Goal: Navigation & Orientation: Find specific page/section

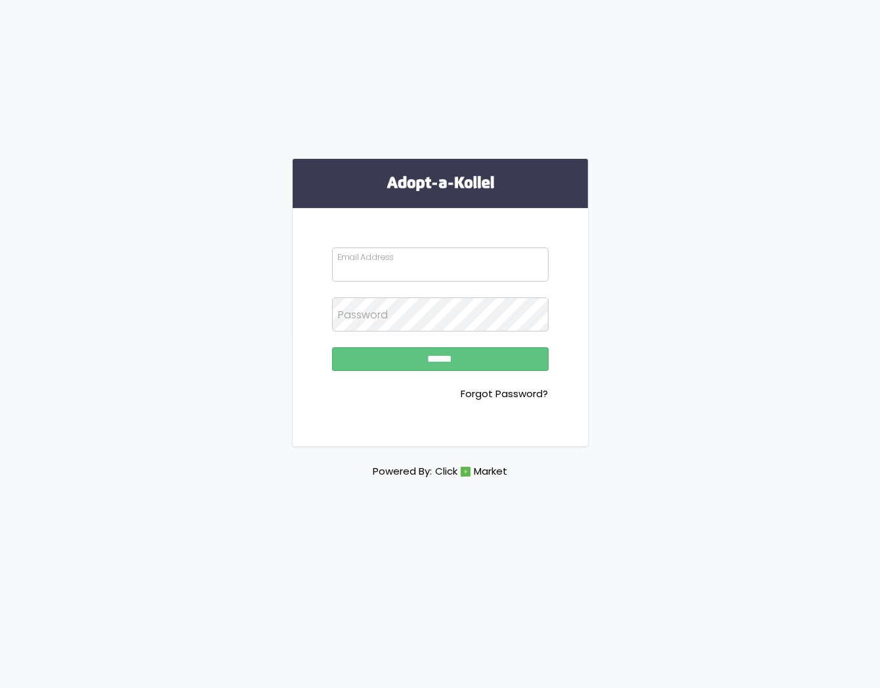
type input "**********"
click at [414, 353] on input "******" at bounding box center [440, 359] width 217 height 24
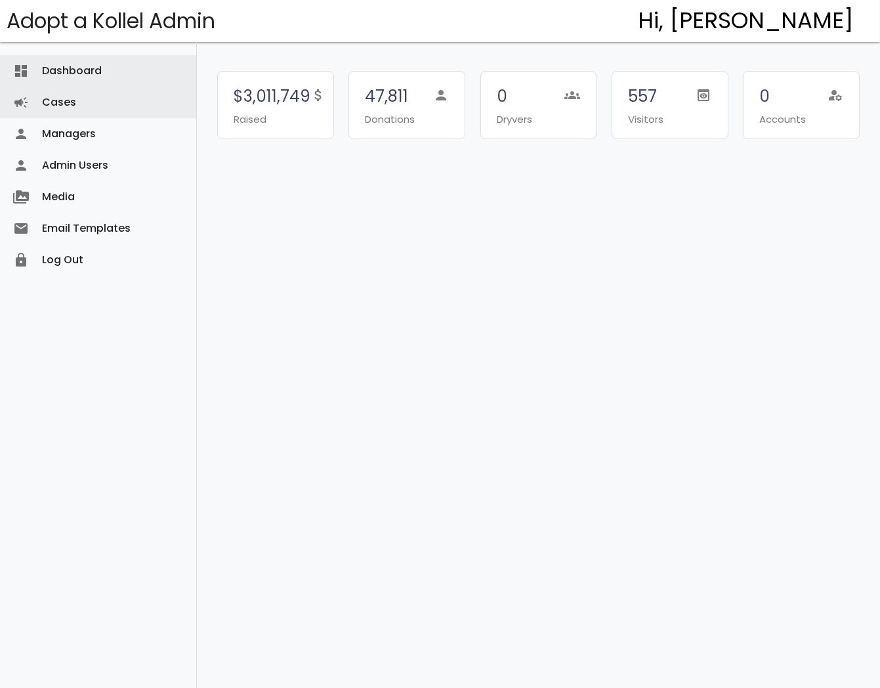
click at [62, 96] on link "Cases campaign" at bounding box center [98, 103] width 196 height 32
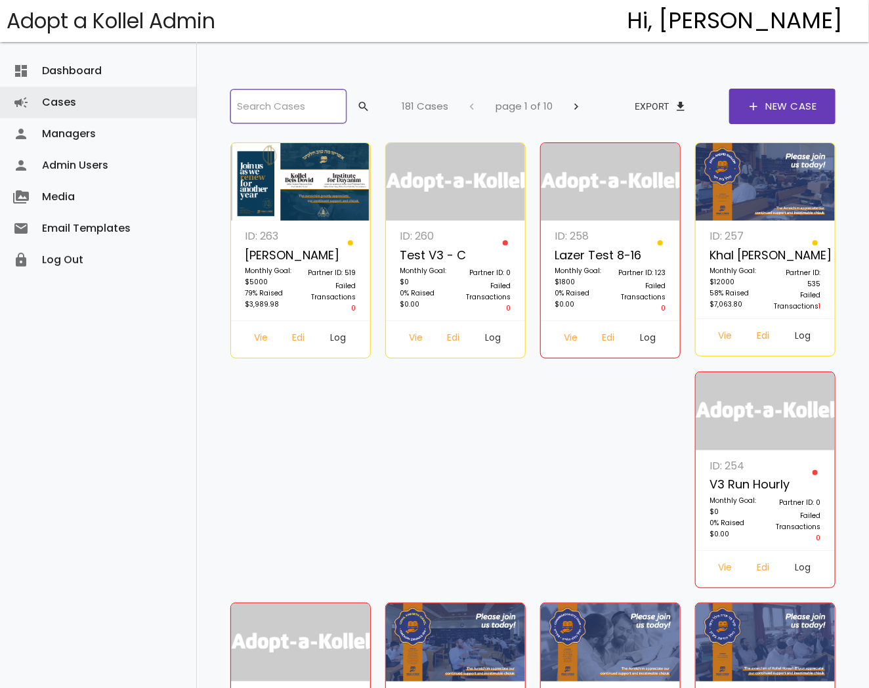
click at [343, 112] on input "search" at bounding box center [288, 106] width 116 height 34
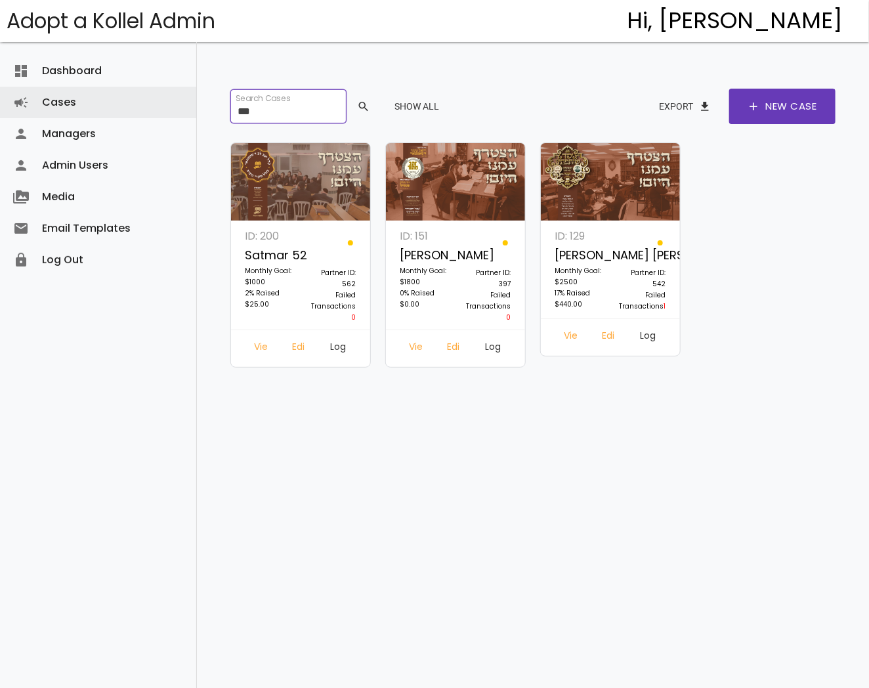
type input "***"
click at [339, 339] on link "Log In" at bounding box center [338, 349] width 44 height 24
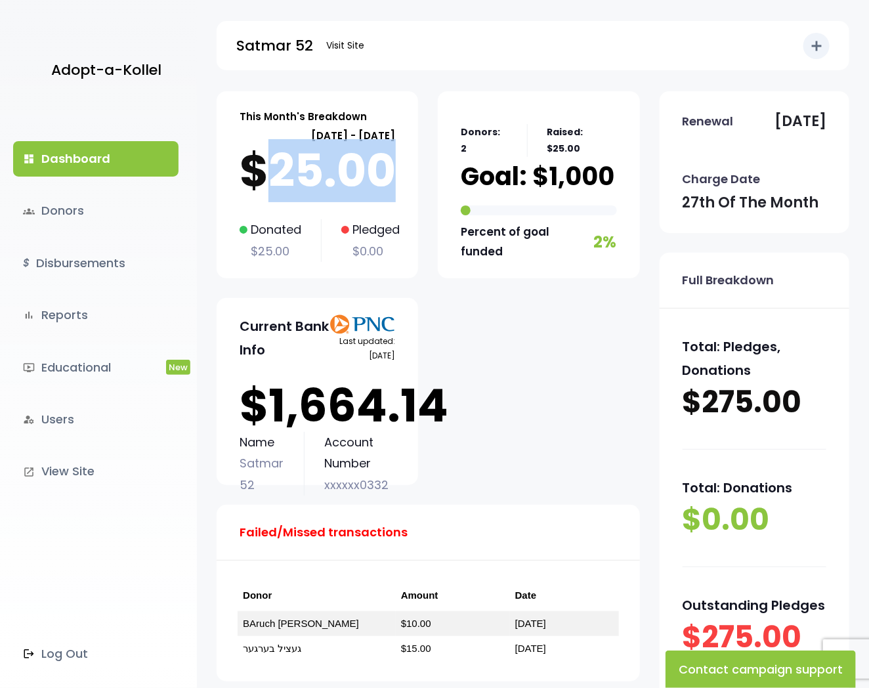
drag, startPoint x: 390, startPoint y: 171, endPoint x: 254, endPoint y: 179, distance: 136.1
click at [254, 179] on p "$25.00" at bounding box center [318, 170] width 156 height 53
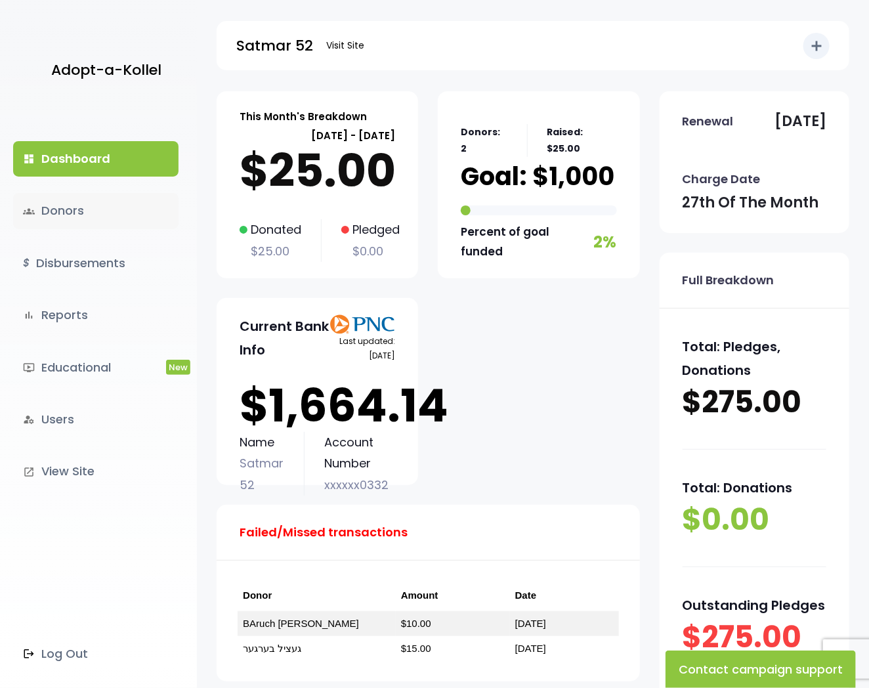
click at [63, 221] on link "groups Donors" at bounding box center [95, 210] width 165 height 35
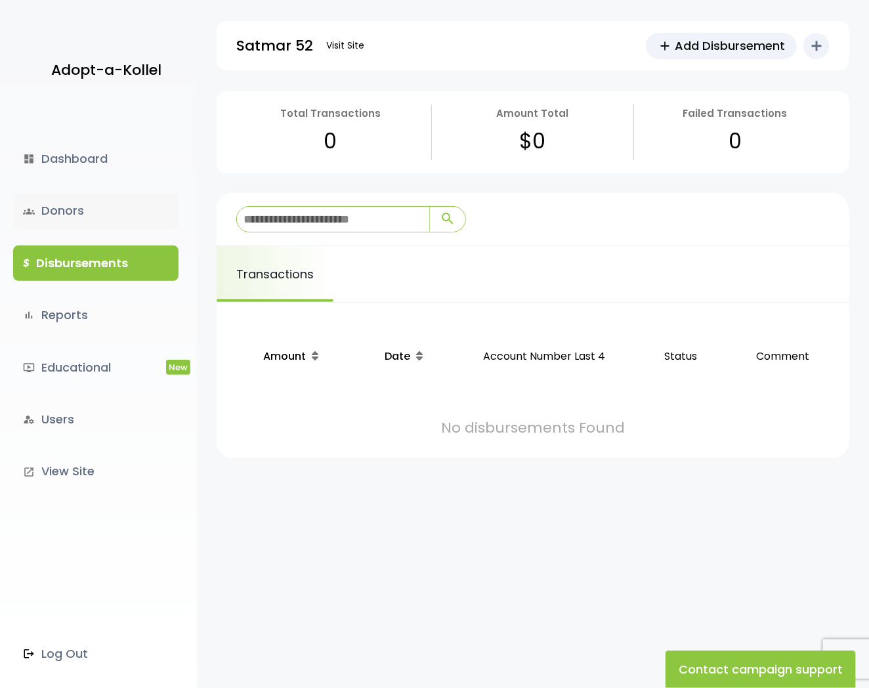
click at [70, 218] on link "groups Donors" at bounding box center [95, 210] width 165 height 35
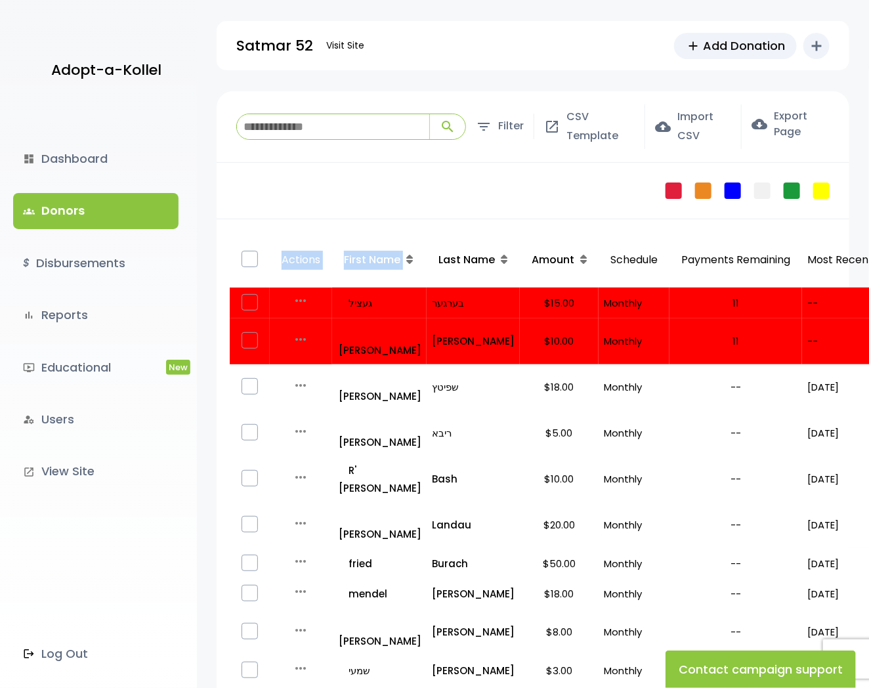
drag, startPoint x: 401, startPoint y: 174, endPoint x: 425, endPoint y: 243, distance: 72.9
click at [404, 198] on div "Failed Pledge One Time No Schedule Recurring Stopped Recurring" at bounding box center [533, 191] width 633 height 56
click at [51, 167] on link "dashboard Dashboard" at bounding box center [95, 158] width 165 height 35
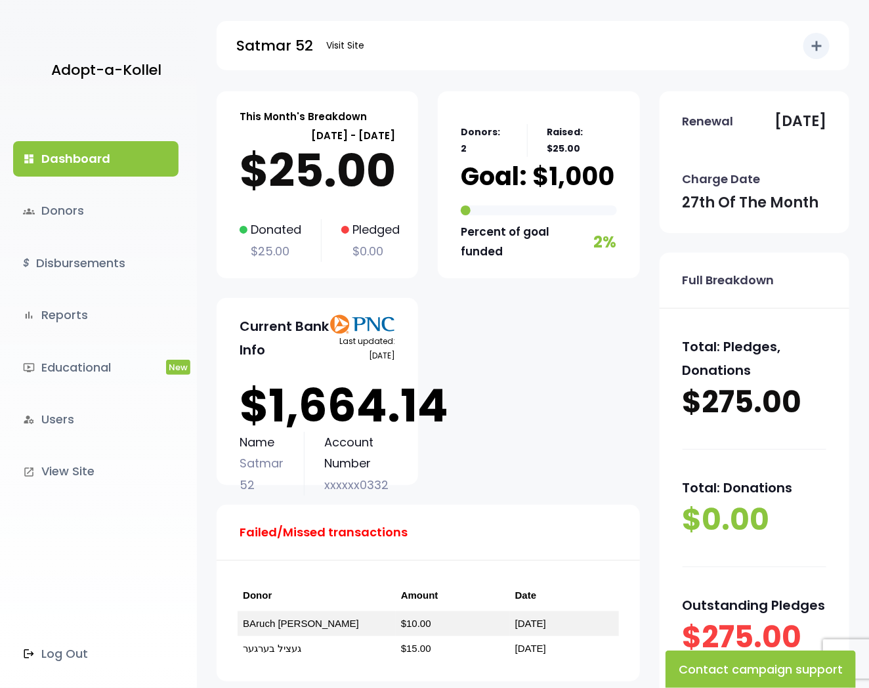
click at [93, 261] on link "$ Disbursements" at bounding box center [95, 262] width 165 height 35
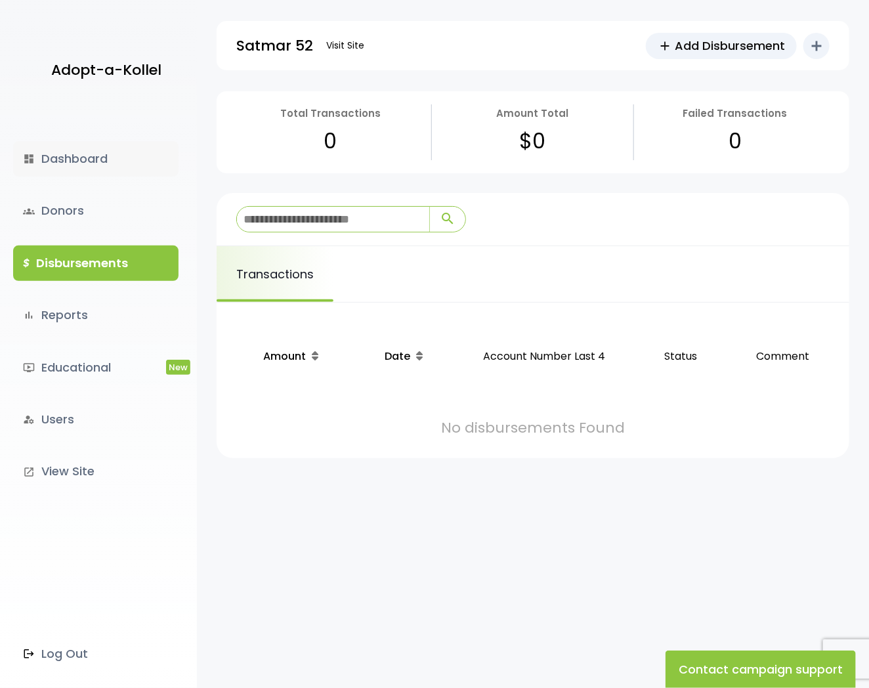
click at [89, 148] on link "dashboard Dashboard" at bounding box center [95, 158] width 165 height 35
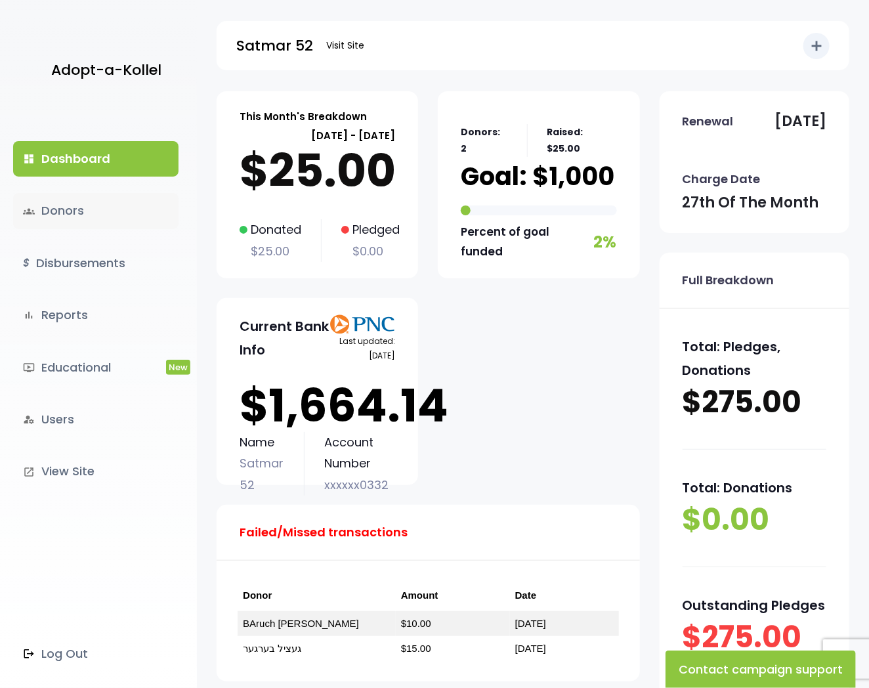
click at [81, 202] on link "groups Donors" at bounding box center [95, 210] width 165 height 35
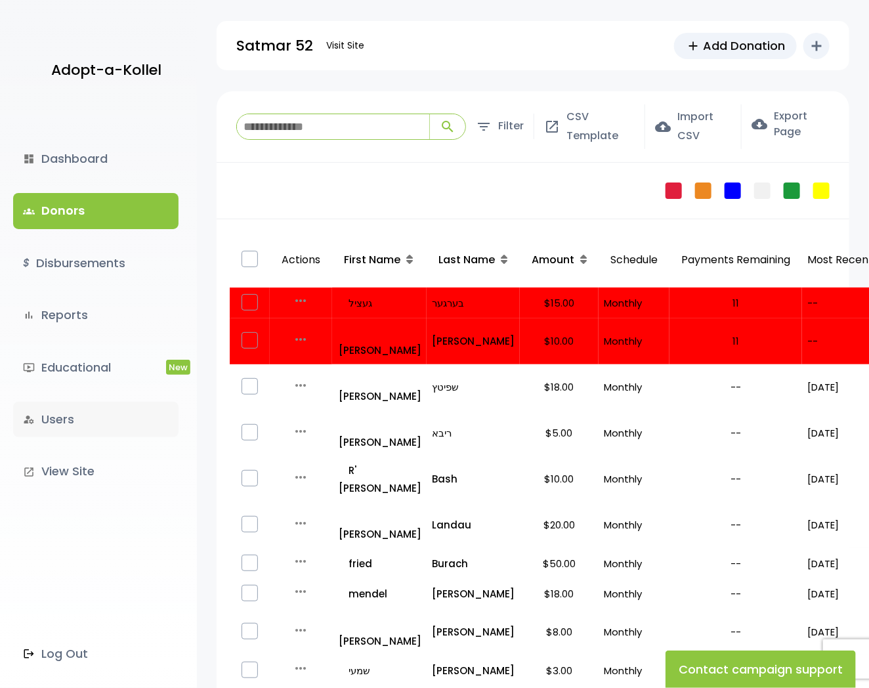
click at [81, 428] on link "manage_accounts Users" at bounding box center [95, 419] width 165 height 35
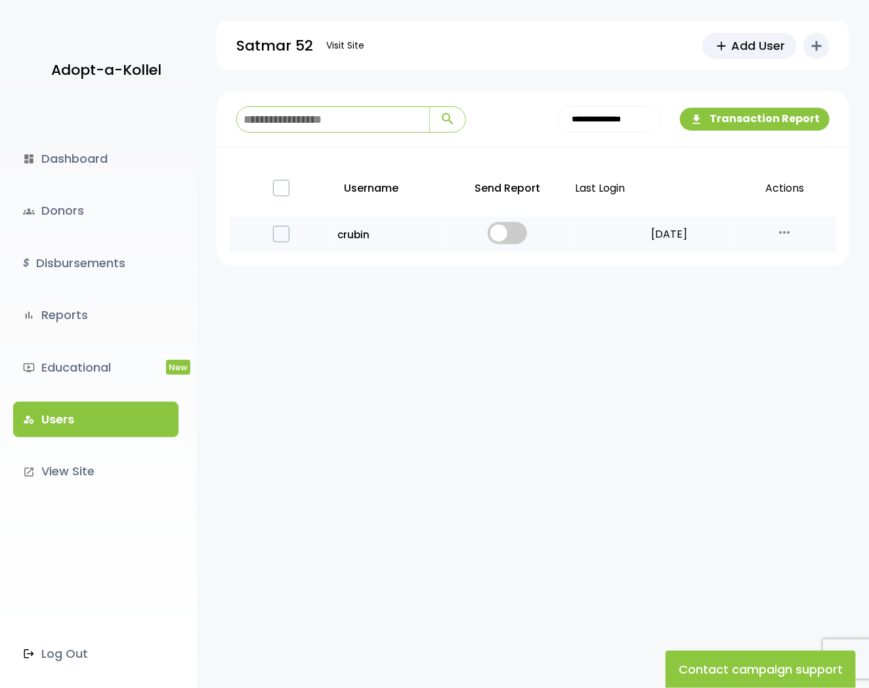
drag, startPoint x: 685, startPoint y: 234, endPoint x: 628, endPoint y: 239, distance: 56.6
click at [628, 239] on p "11/13/2024" at bounding box center [669, 234] width 118 height 19
click at [675, 235] on p "11/13/2024" at bounding box center [669, 234] width 118 height 19
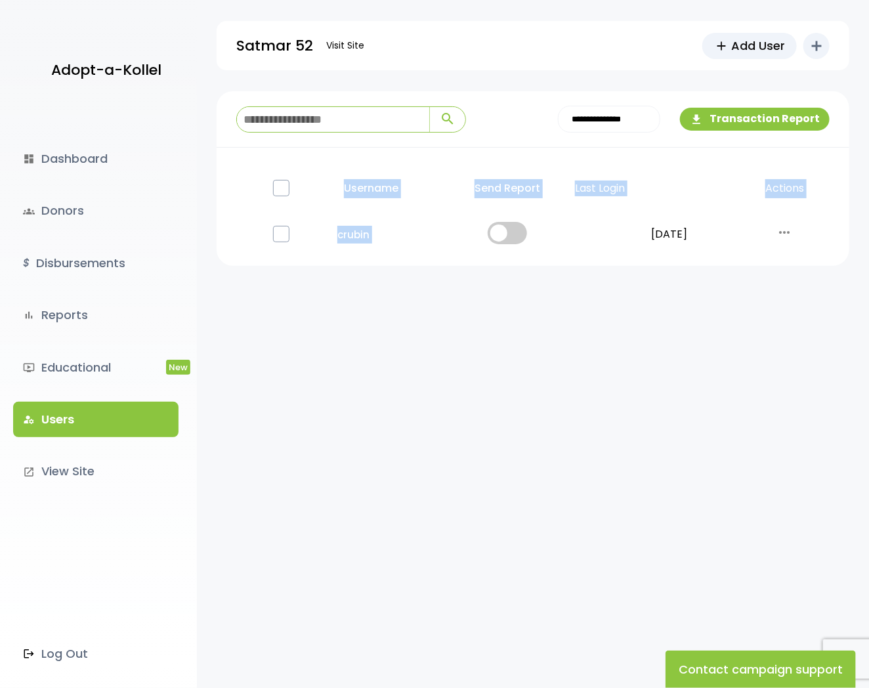
click at [555, 312] on div "**********" at bounding box center [533, 416] width 672 height 651
click at [81, 142] on link "dashboard Dashboard" at bounding box center [95, 158] width 165 height 35
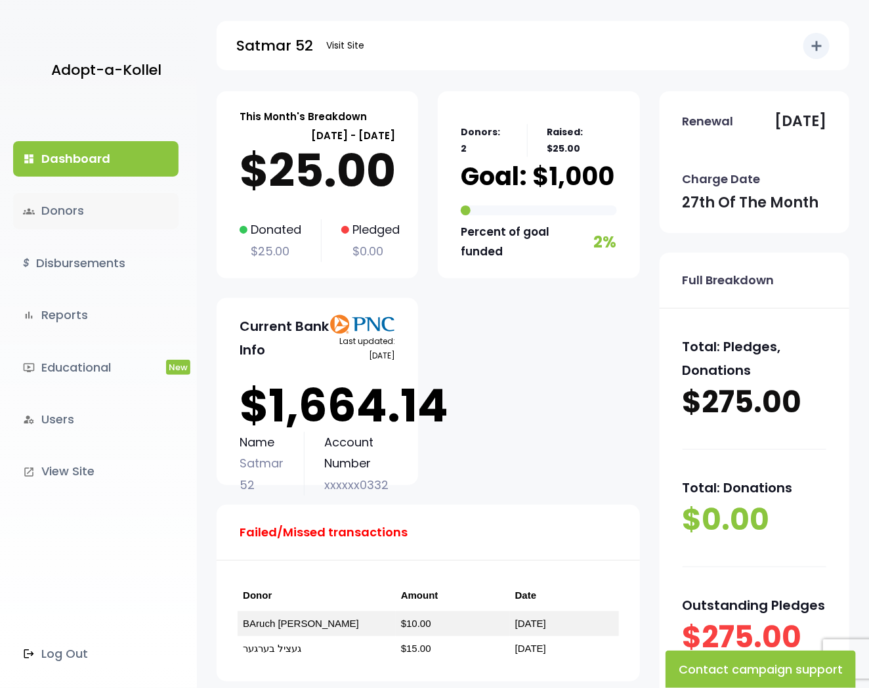
click at [93, 212] on link "groups Donors" at bounding box center [95, 210] width 165 height 35
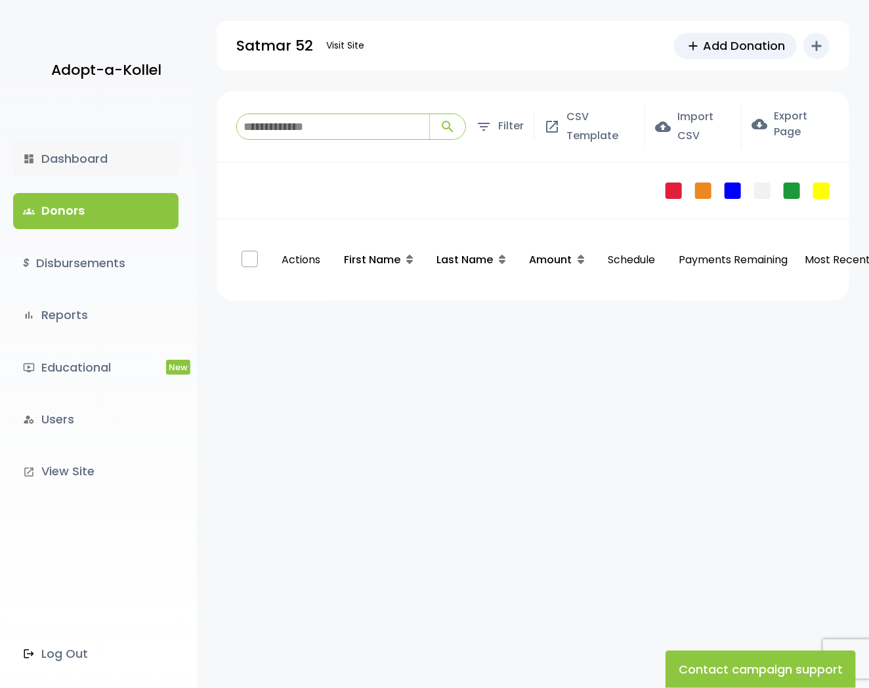
click at [95, 169] on link "dashboard Dashboard" at bounding box center [95, 158] width 165 height 35
